Goal: Task Accomplishment & Management: Use online tool/utility

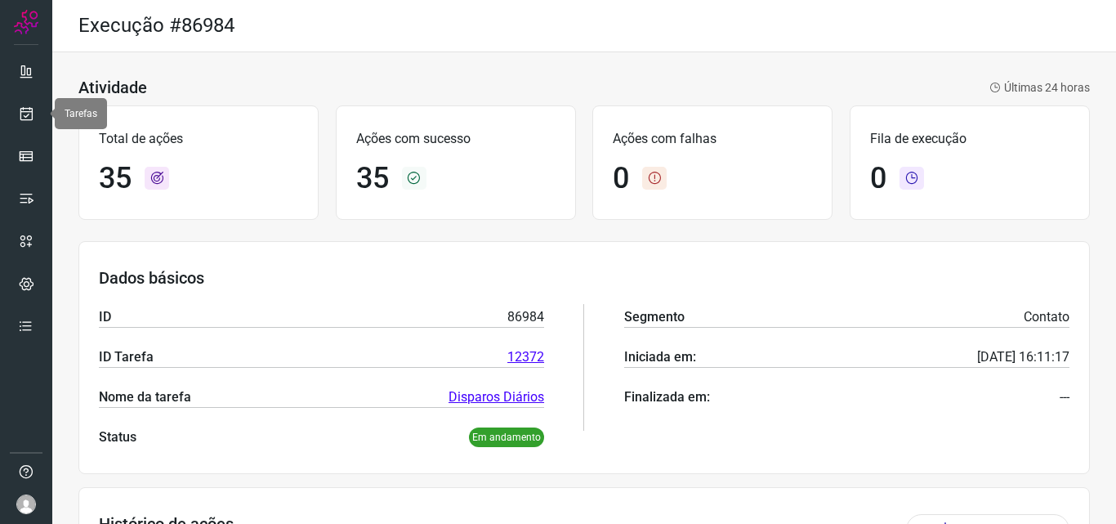
click at [25, 111] on icon at bounding box center [26, 113] width 17 height 16
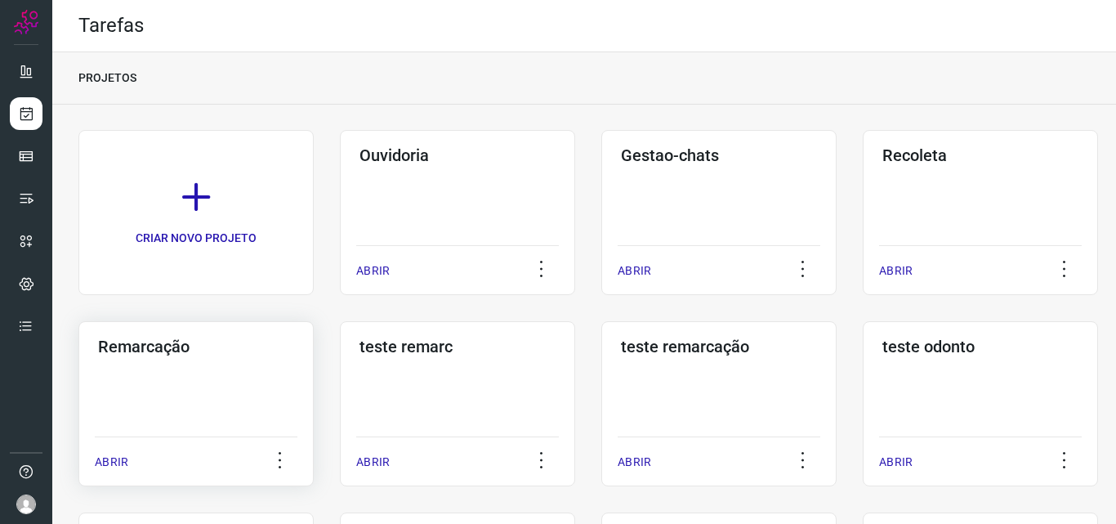
click at [187, 381] on div "Remarcação ABRIR" at bounding box center [195, 403] width 235 height 165
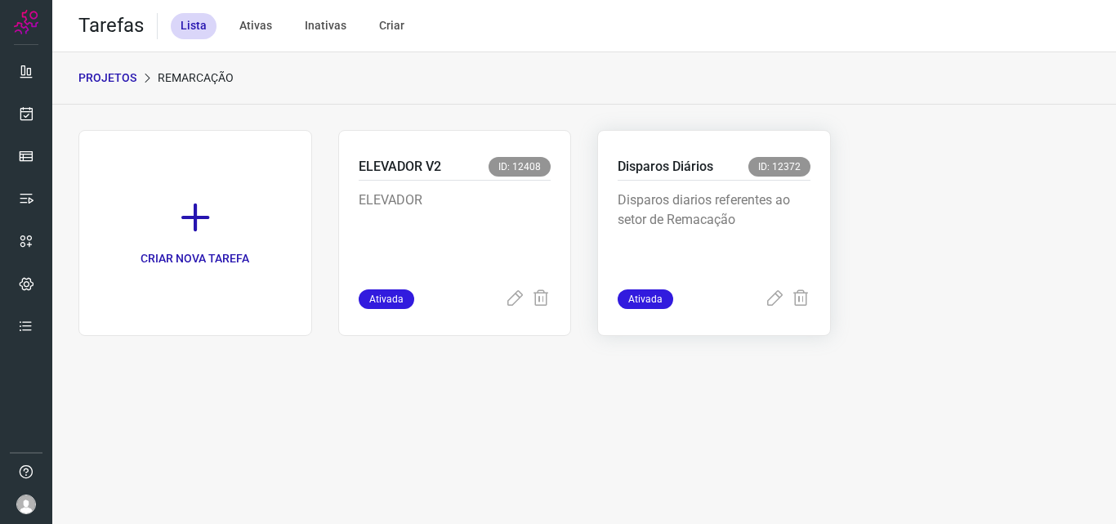
click at [731, 212] on p "Disparos diarios referentes ao setor de Remacação" at bounding box center [714, 231] width 193 height 82
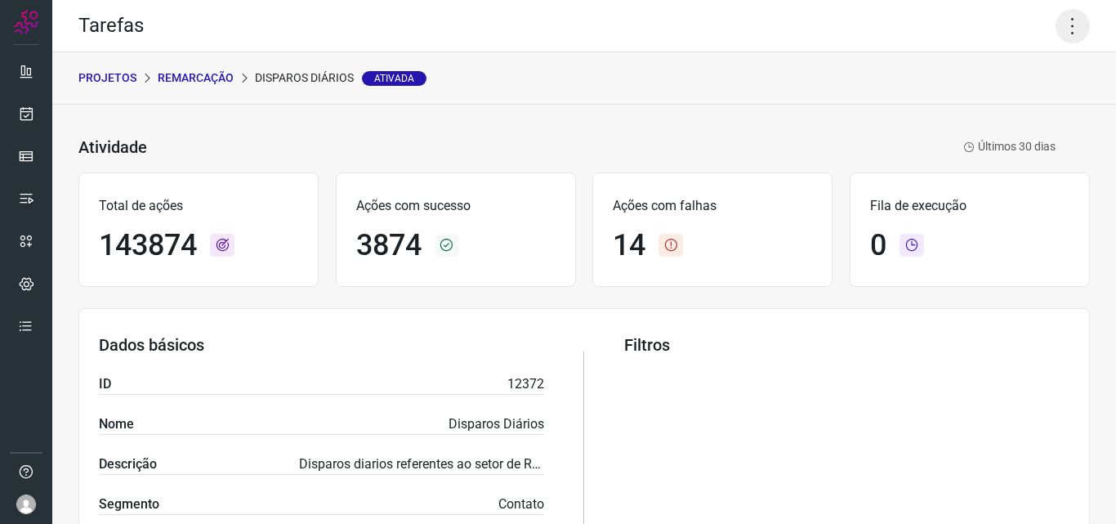
click at [1066, 30] on icon at bounding box center [1073, 26] width 34 height 34
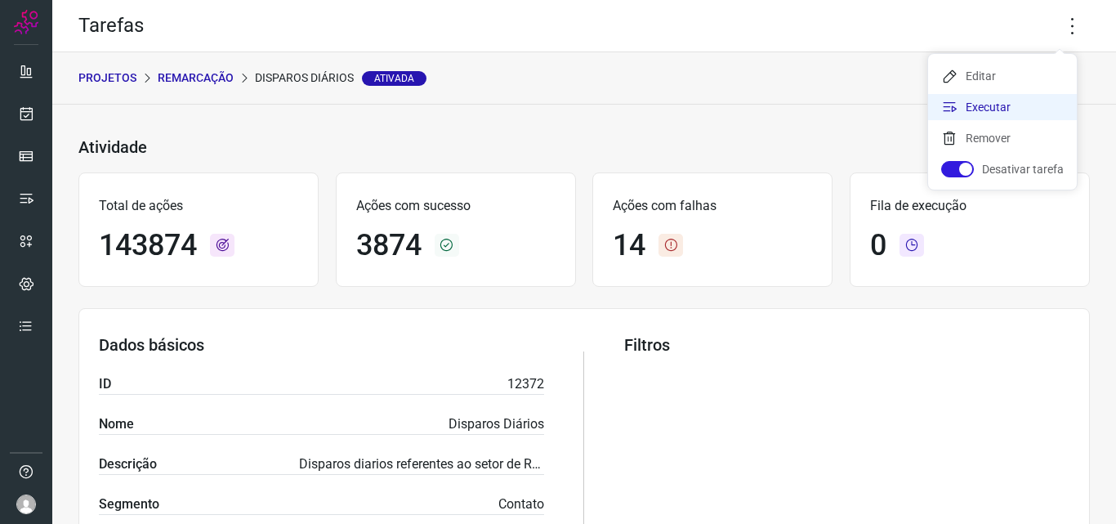
click at [1008, 106] on li "Executar" at bounding box center [1002, 107] width 149 height 26
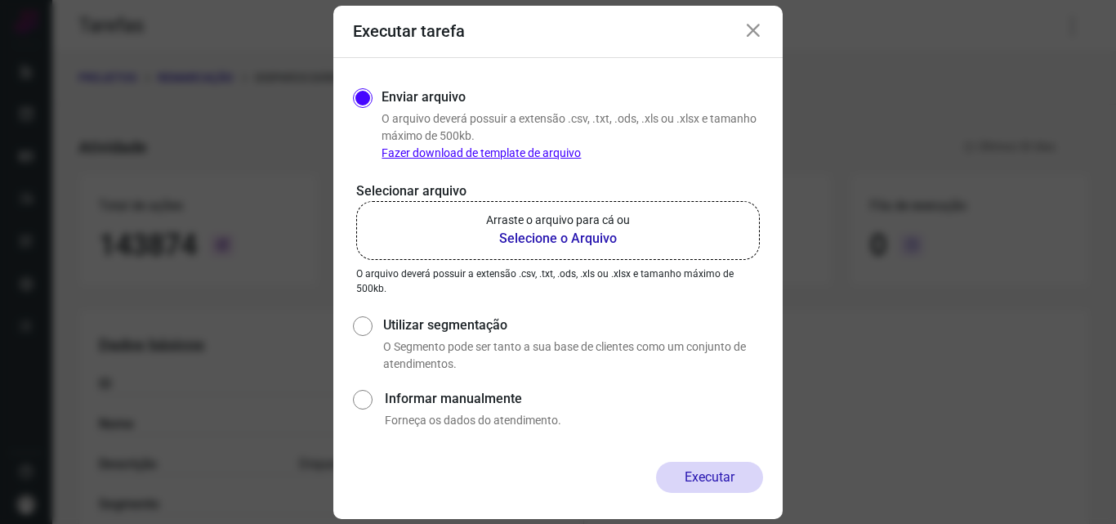
click at [616, 239] on b "Selecione o Arquivo" at bounding box center [558, 239] width 144 height 20
click at [0, 0] on input "Arraste o arquivo para cá ou Selecione o Arquivo" at bounding box center [0, 0] width 0 height 0
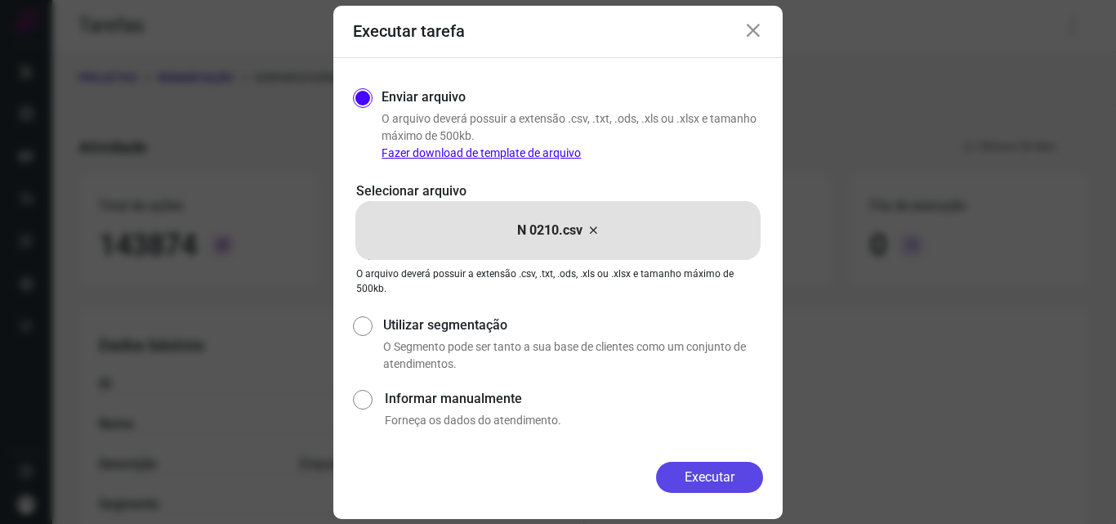
click at [725, 482] on button "Executar" at bounding box center [709, 477] width 107 height 31
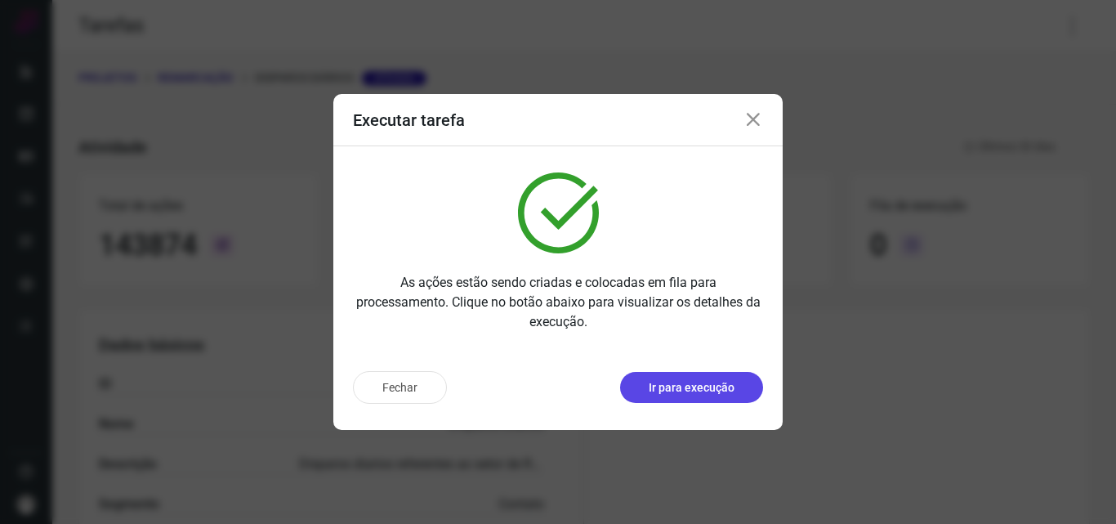
click at [710, 390] on p "Ir para execução" at bounding box center [692, 387] width 86 height 17
